Goal: Task Accomplishment & Management: Use online tool/utility

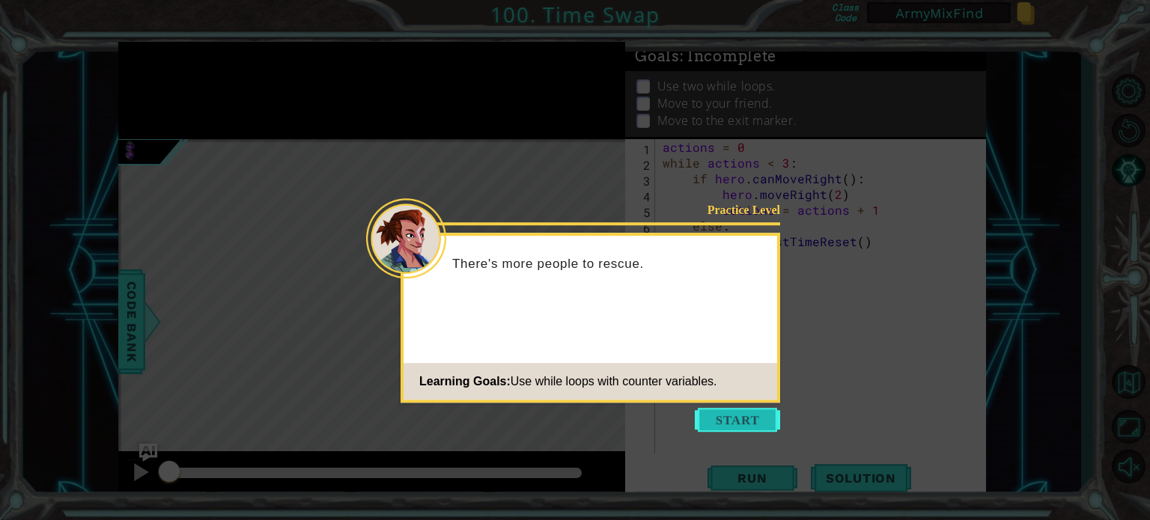
click at [750, 419] on button "Start" at bounding box center [737, 420] width 85 height 24
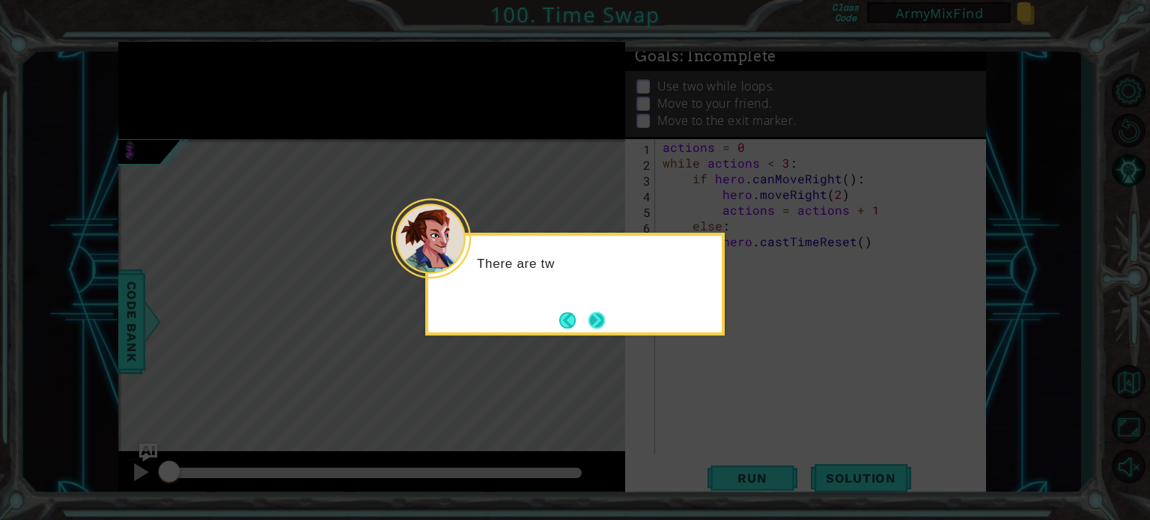
click at [596, 314] on button "Next" at bounding box center [596, 320] width 16 height 16
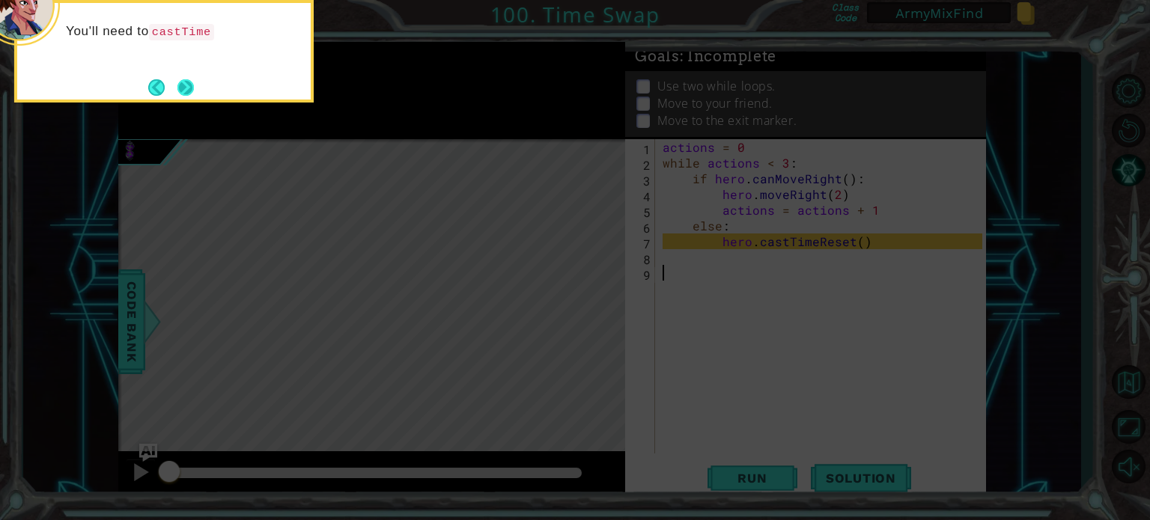
click at [188, 85] on button "Next" at bounding box center [185, 87] width 16 height 16
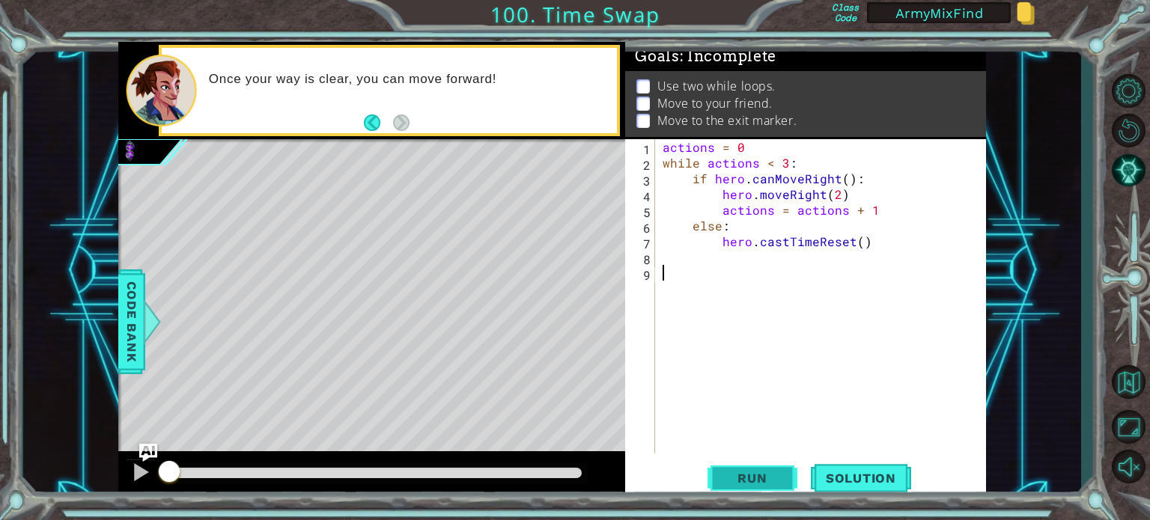
click at [756, 480] on span "Run" at bounding box center [751, 478] width 59 height 15
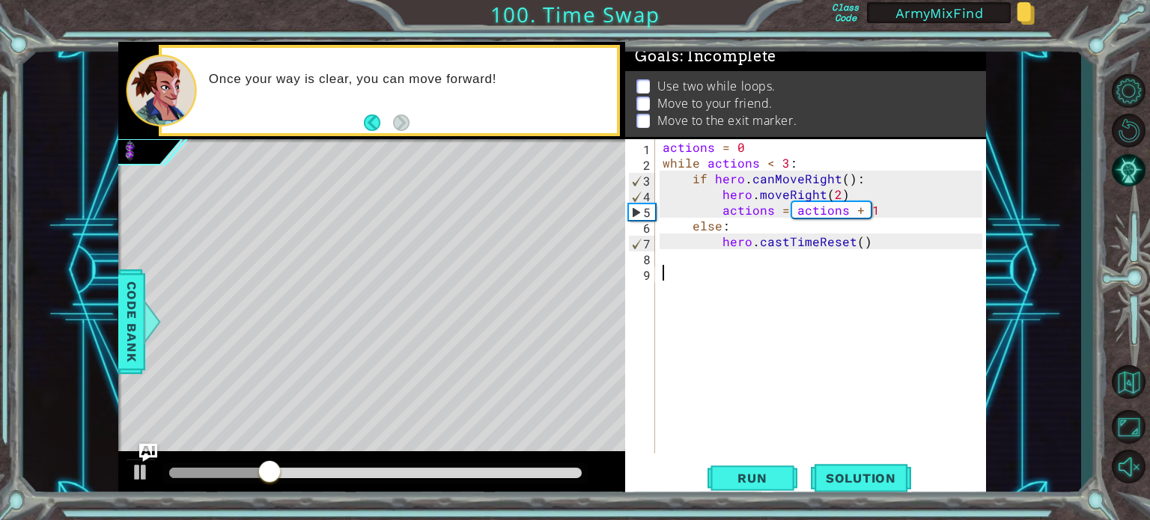
click at [680, 272] on div "actions = 0 while actions < 3 : if hero . canMoveRight ( ) : hero . moveRight (…" at bounding box center [824, 312] width 330 height 346
click at [677, 260] on div "actions = 0 while actions < 3 : if hero . canMoveRight ( ) : hero . moveRight (…" at bounding box center [824, 312] width 330 height 346
type textarea "hero.moveUp(2)"
click at [766, 481] on span "Run" at bounding box center [751, 478] width 59 height 15
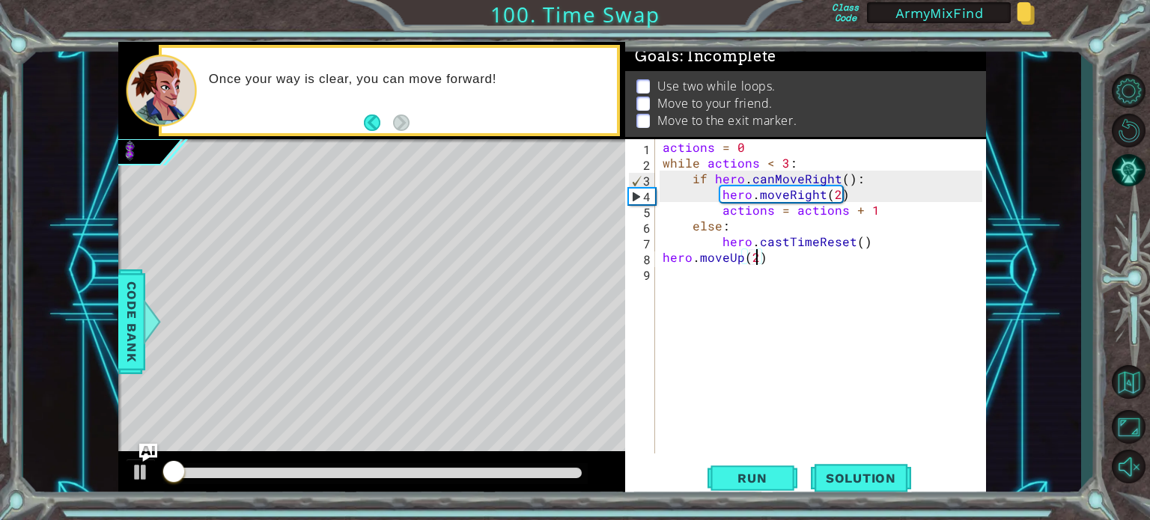
click at [691, 268] on div "actions = 0 while actions < 3 : if hero . canMoveRight ( ) : hero . moveRight (…" at bounding box center [824, 312] width 330 height 346
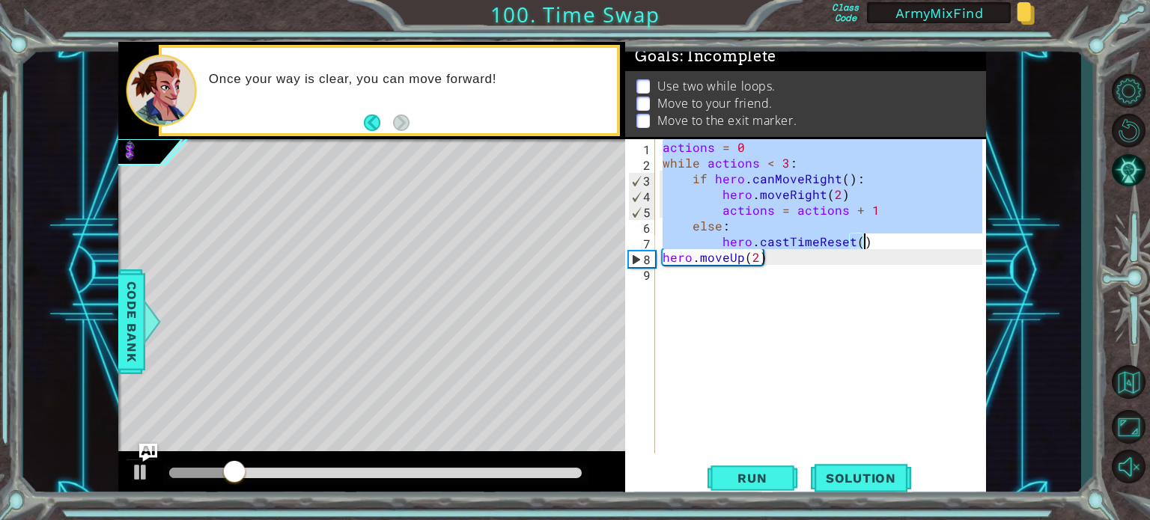
drag, startPoint x: 664, startPoint y: 146, endPoint x: 886, endPoint y: 241, distance: 241.7
click at [886, 241] on div "actions = 0 while actions < 3 : if hero . canMoveRight ( ) : hero . moveRight (…" at bounding box center [824, 312] width 330 height 346
type textarea "else: hero.castTimeReset()"
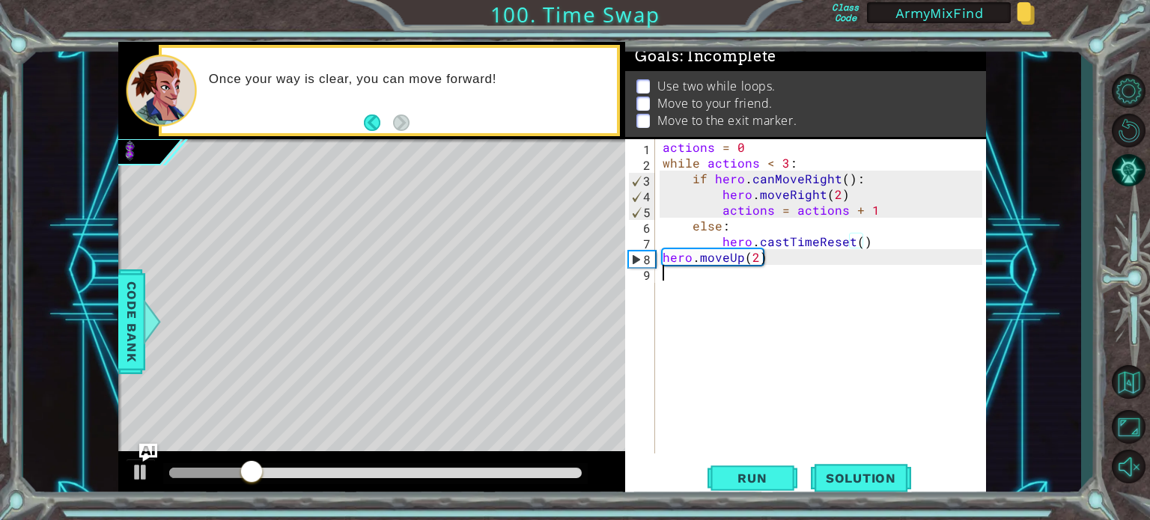
click at [700, 278] on div "actions = 0 while actions < 3 : if hero . canMoveRight ( ) : hero . moveRight (…" at bounding box center [824, 312] width 330 height 346
paste textarea "hero.castTimeReset()"
type textarea "hero.castTimeReset()"
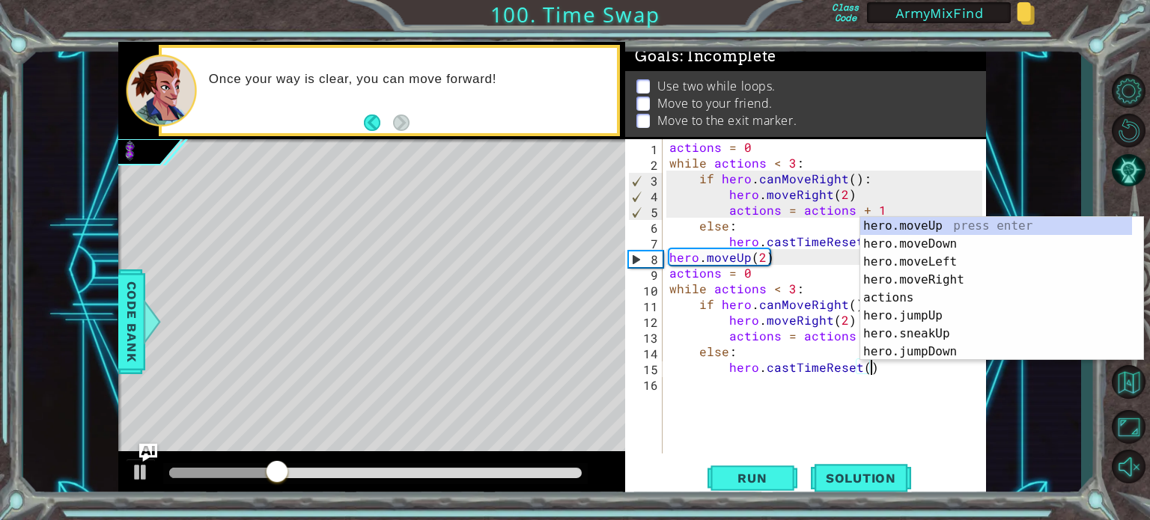
click at [736, 401] on div "actions = 0 while actions < 3 : if hero . canMoveRight ( ) : hero . moveRight (…" at bounding box center [827, 312] width 323 height 346
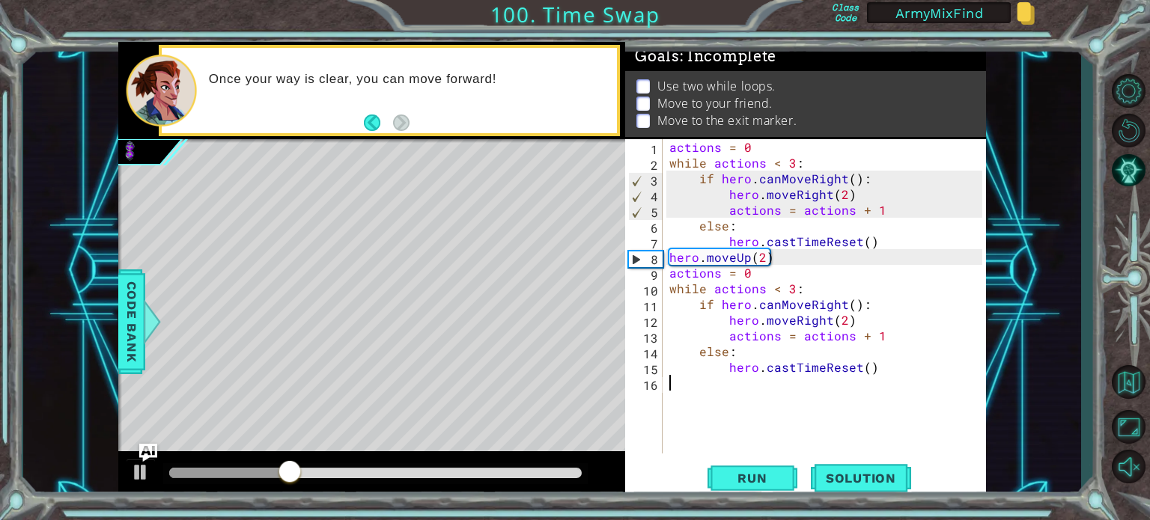
click at [842, 297] on div "actions = 0 while actions < 3 : if hero . canMoveRight ( ) : hero . moveRight (…" at bounding box center [827, 312] width 323 height 346
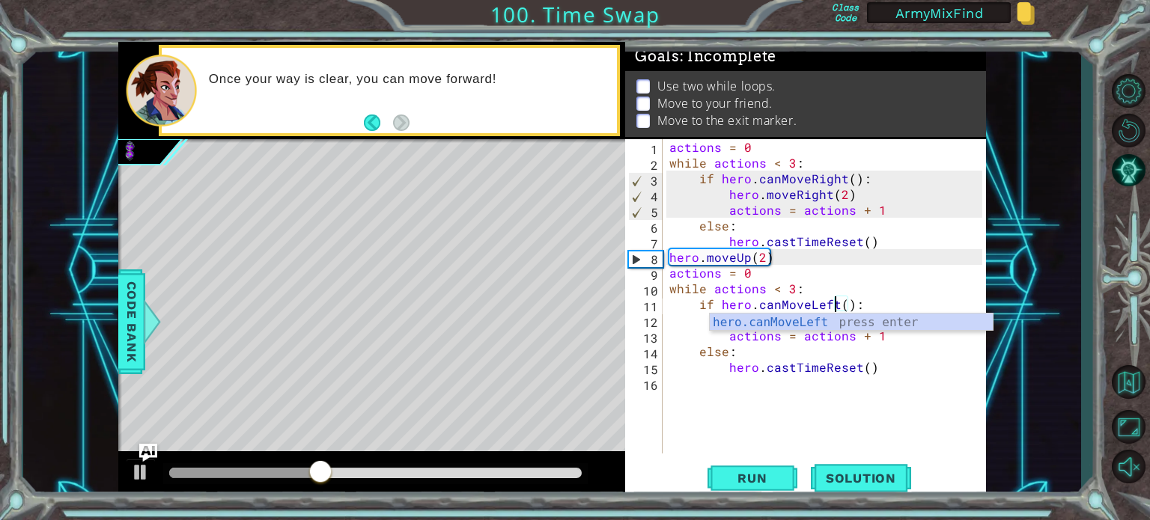
scroll to position [0, 10]
click at [840, 347] on div "actions = 0 while actions < 3 : if hero . canMoveRight ( ) : hero . moveRight (…" at bounding box center [827, 312] width 323 height 346
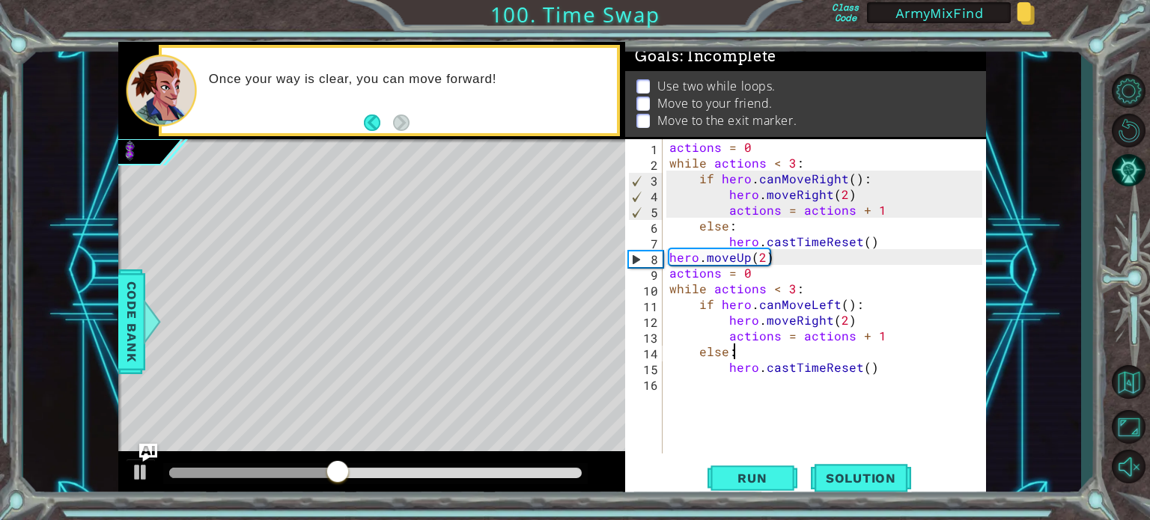
click at [824, 320] on div "actions = 0 while actions < 3 : if hero . canMoveRight ( ) : hero . moveRight (…" at bounding box center [827, 312] width 323 height 346
click at [840, 320] on div "actions = 0 while actions < 3 : if hero . canMoveRight ( ) : hero . moveRight (…" at bounding box center [827, 312] width 323 height 346
click at [826, 320] on div "actions = 0 while actions < 3 : if hero . canMoveRight ( ) : hero . moveRight (…" at bounding box center [827, 312] width 323 height 346
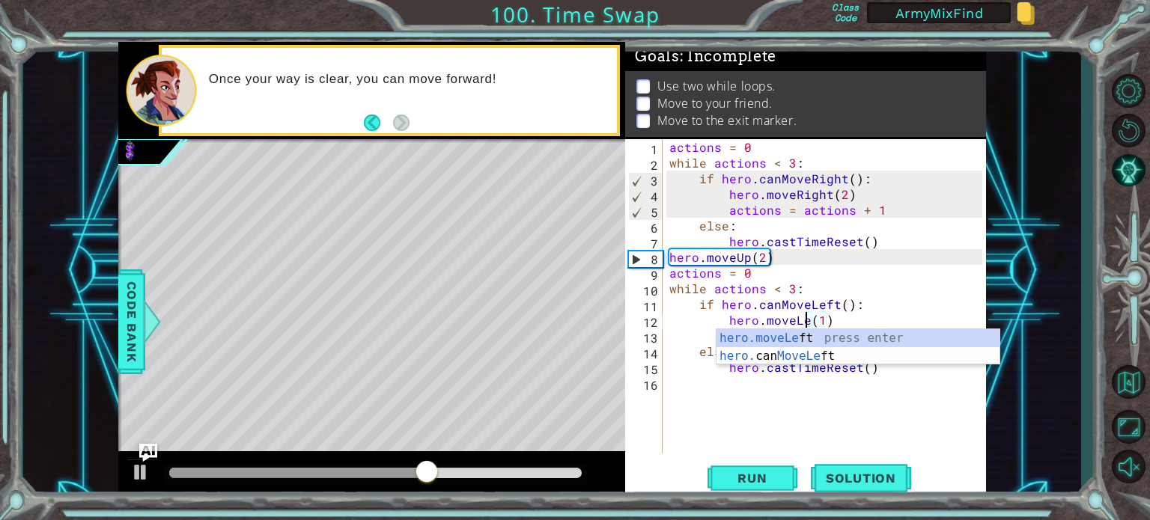
scroll to position [0, 9]
type textarea "hero.moveLeft(1)"
click at [814, 383] on div "actions = 0 while actions < 3 : if hero . canMoveRight ( ) : hero . moveRight (…" at bounding box center [827, 312] width 323 height 346
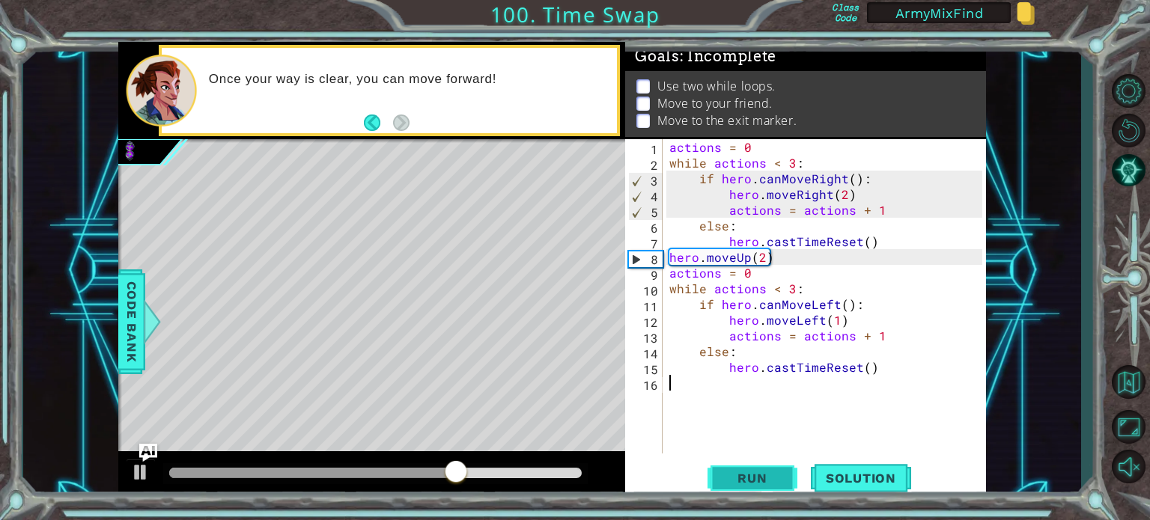
click at [754, 480] on span "Run" at bounding box center [751, 478] width 59 height 15
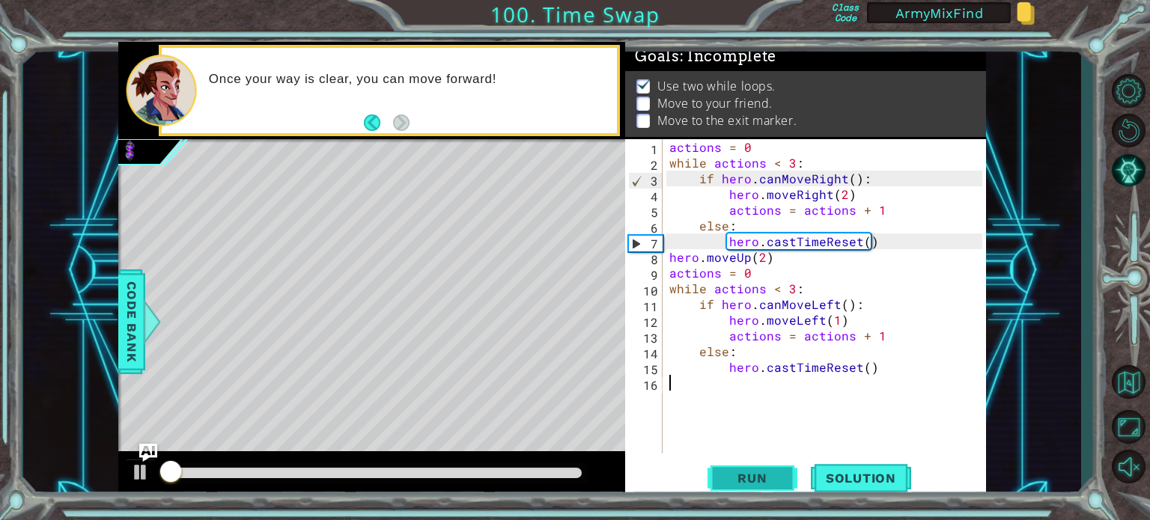
scroll to position [8, 0]
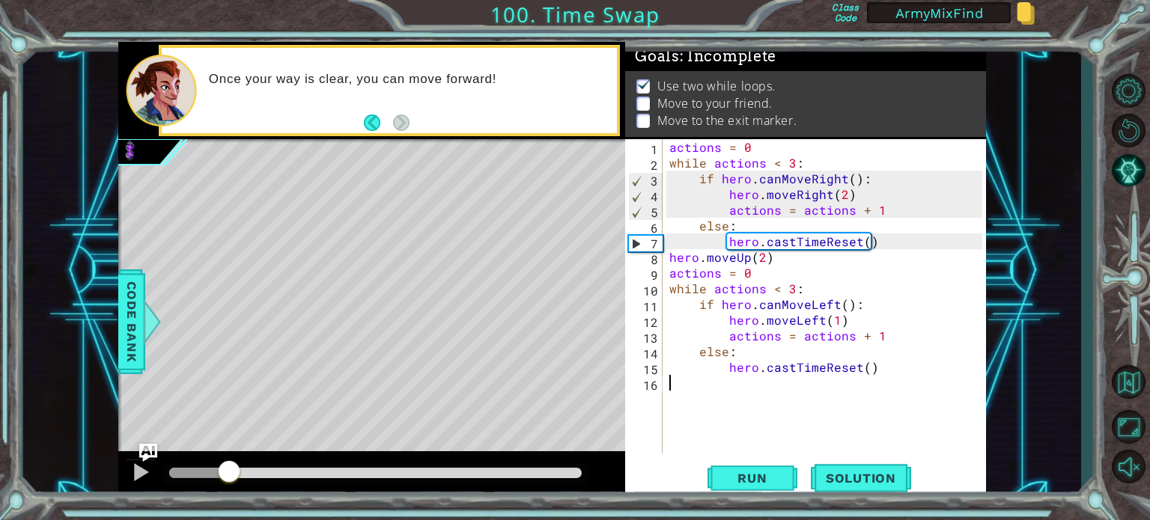
drag, startPoint x: 186, startPoint y: 472, endPoint x: 229, endPoint y: 479, distance: 43.9
click at [229, 479] on div at bounding box center [229, 473] width 27 height 27
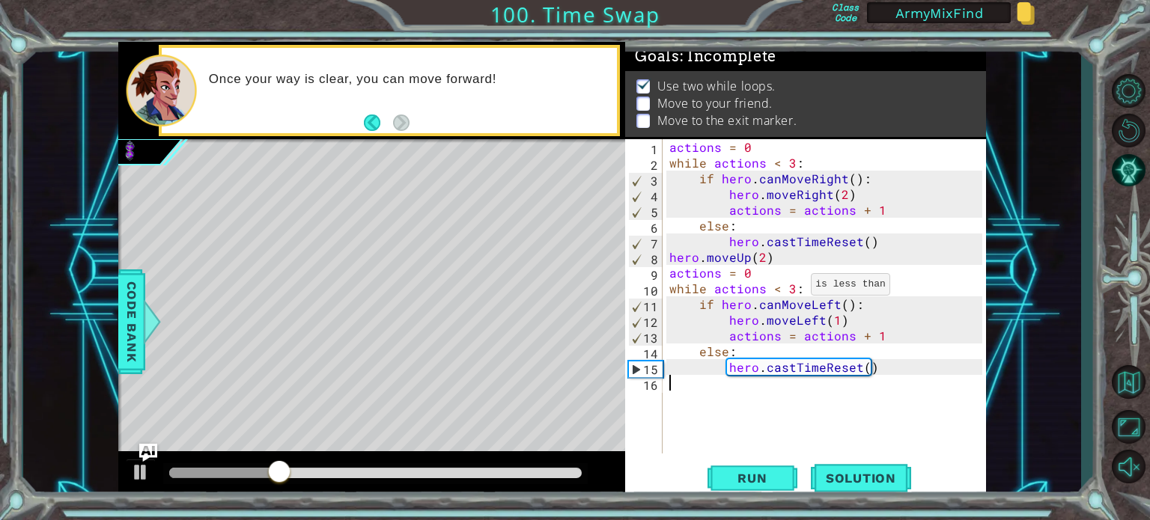
click at [790, 287] on div "actions = 0 while actions < 3 : if hero . canMoveRight ( ) : hero . moveRight (…" at bounding box center [827, 312] width 323 height 346
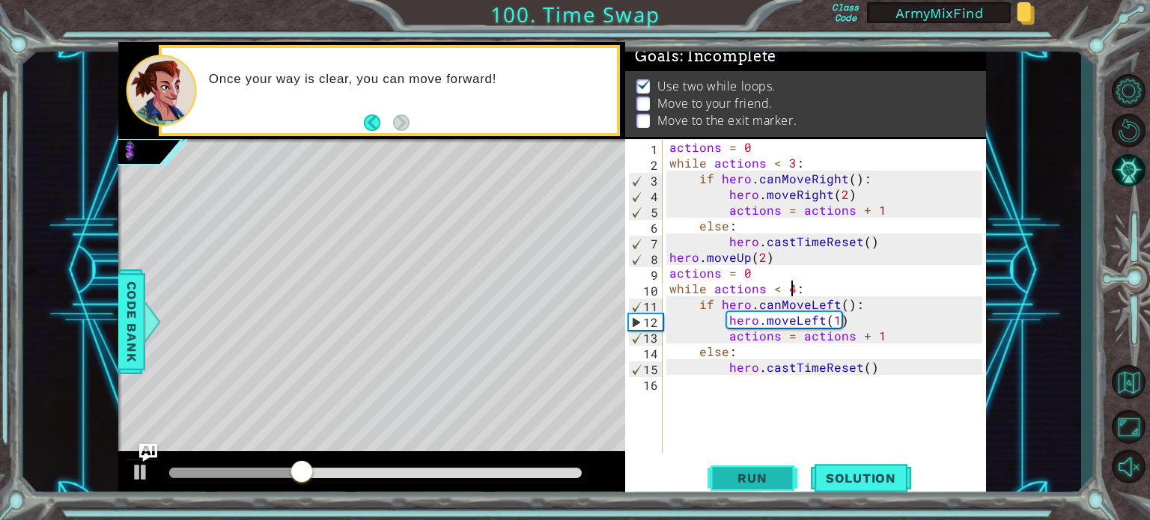
click at [760, 477] on span "Run" at bounding box center [751, 478] width 59 height 15
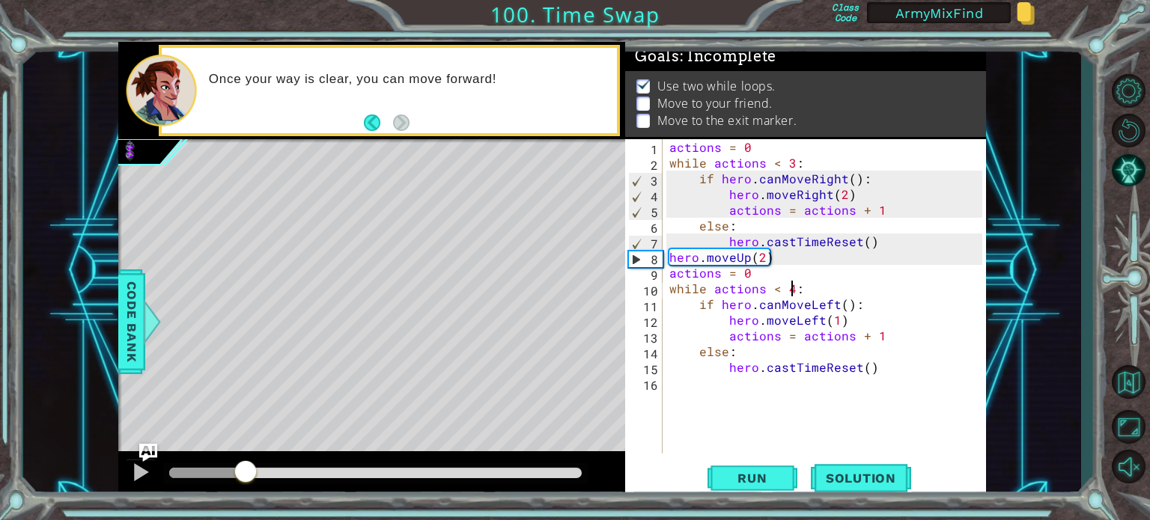
drag, startPoint x: 181, startPoint y: 476, endPoint x: 254, endPoint y: 480, distance: 72.7
click at [253, 480] on div at bounding box center [245, 473] width 27 height 27
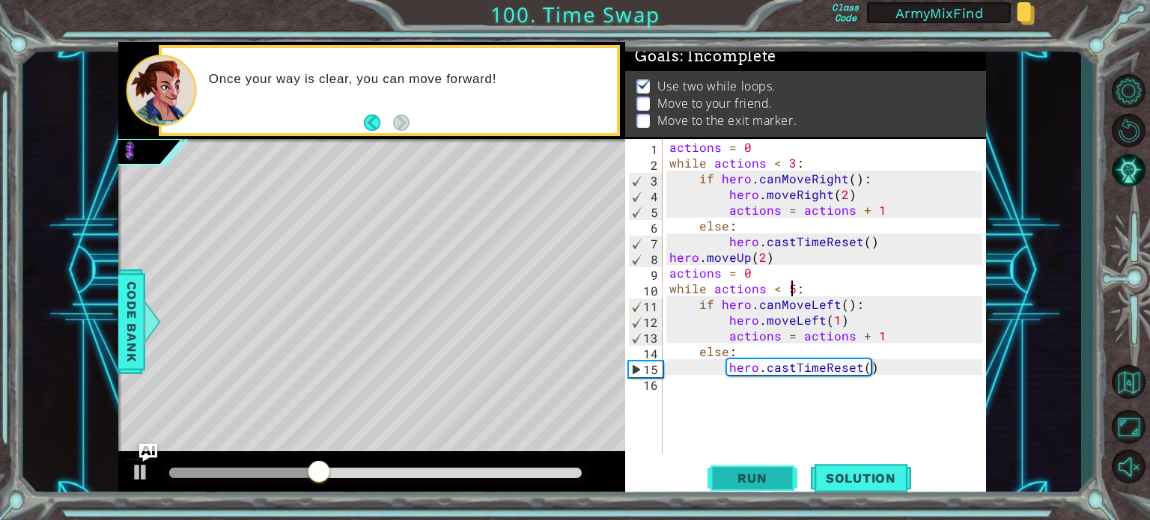
type textarea "while actions < 5:"
click at [755, 477] on span "Run" at bounding box center [751, 478] width 59 height 15
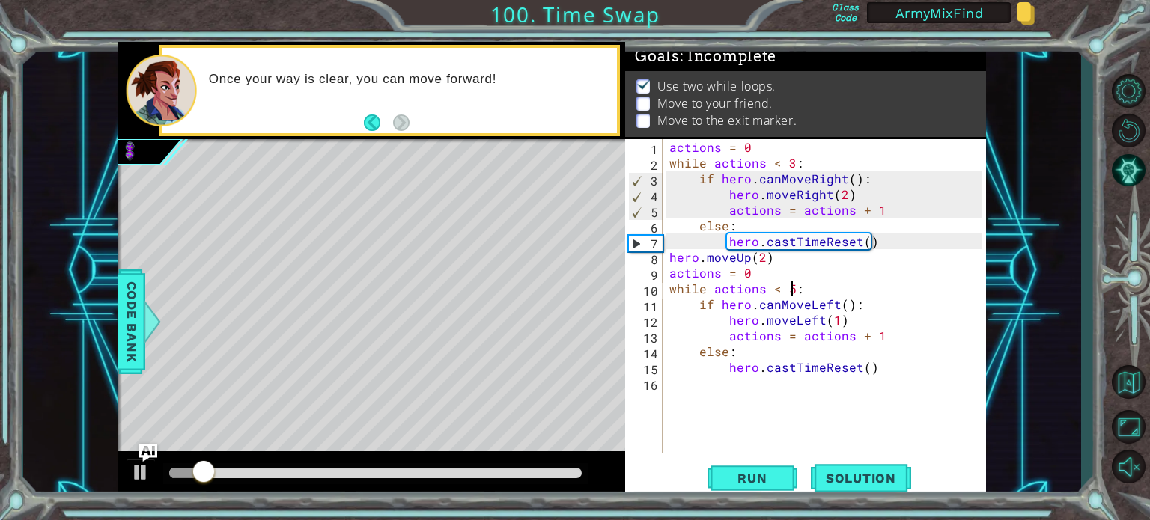
click at [677, 393] on div "actions = 0 while actions < 3 : if hero . canMoveRight ( ) : hero . moveRight (…" at bounding box center [827, 312] width 323 height 346
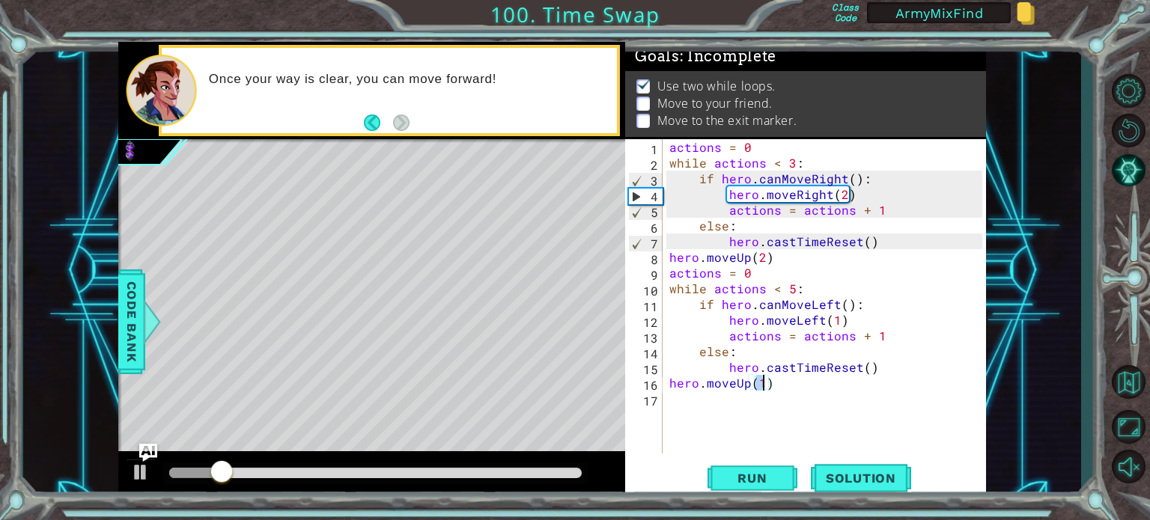
scroll to position [0, 5]
type textarea "hero.moveUp(2)"
click at [769, 480] on span "Run" at bounding box center [751, 478] width 59 height 15
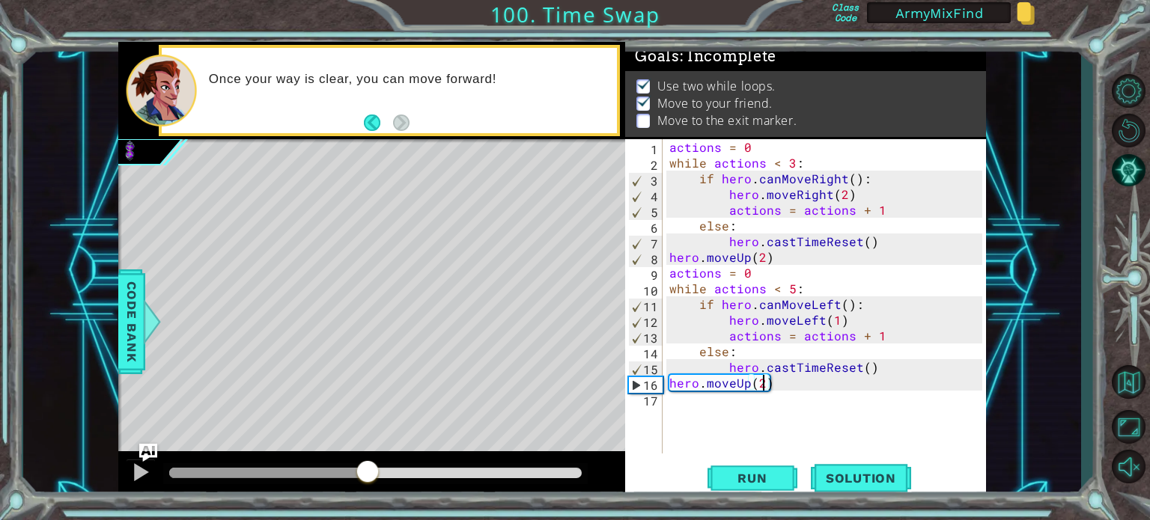
drag, startPoint x: 186, startPoint y: 472, endPoint x: 370, endPoint y: 475, distance: 183.4
click at [368, 475] on div at bounding box center [367, 473] width 27 height 27
click at [681, 408] on div "actions = 0 while actions < 3 : if hero . canMoveRight ( ) : hero . moveRight (…" at bounding box center [827, 312] width 323 height 346
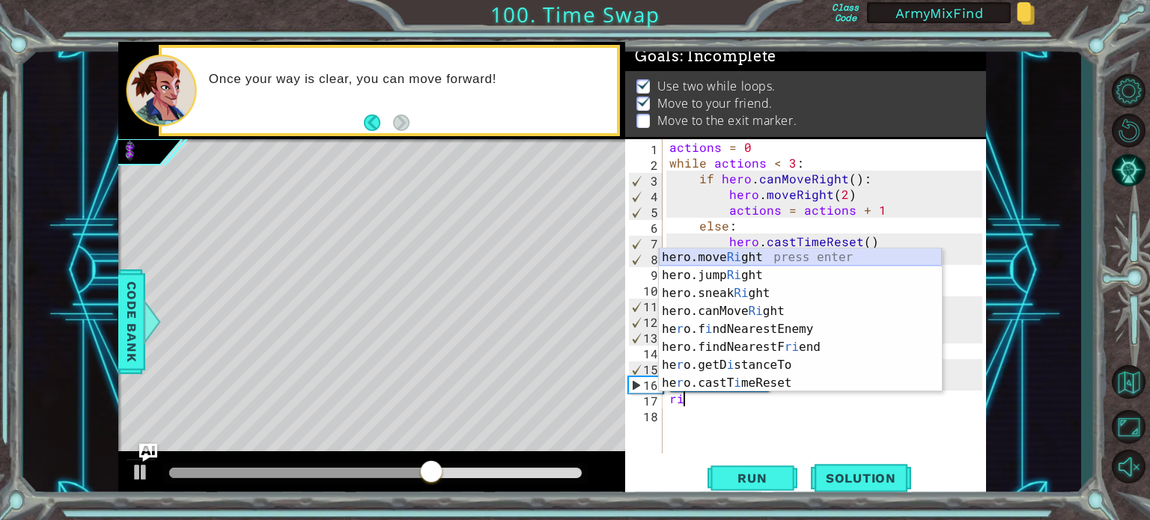
click at [793, 260] on div "hero.move Ri ght press enter hero.jump Ri ght press enter hero.sneak Ri ght pre…" at bounding box center [800, 338] width 283 height 180
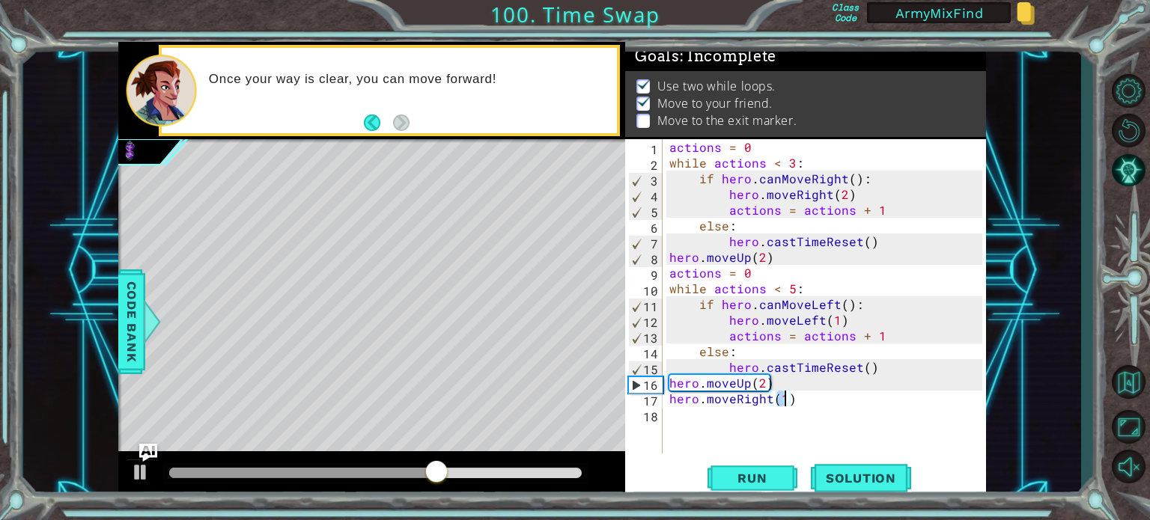
scroll to position [0, 6]
type textarea "hero.moveRight(5)"
click at [758, 480] on span "Run" at bounding box center [751, 478] width 59 height 15
